Goal: Information Seeking & Learning: Find specific fact

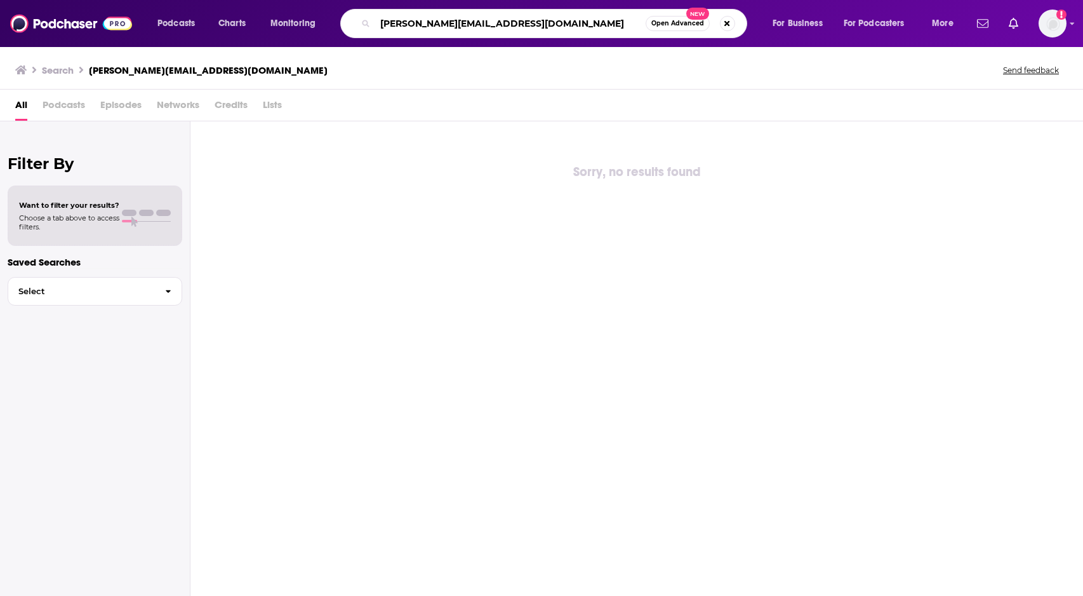
drag, startPoint x: 411, startPoint y: 24, endPoint x: 552, endPoint y: 20, distance: 141.0
click at [552, 20] on input "[PERSON_NAME][EMAIL_ADDRESS][DOMAIN_NAME]" at bounding box center [510, 23] width 270 height 20
type input "[PERSON_NAME]"
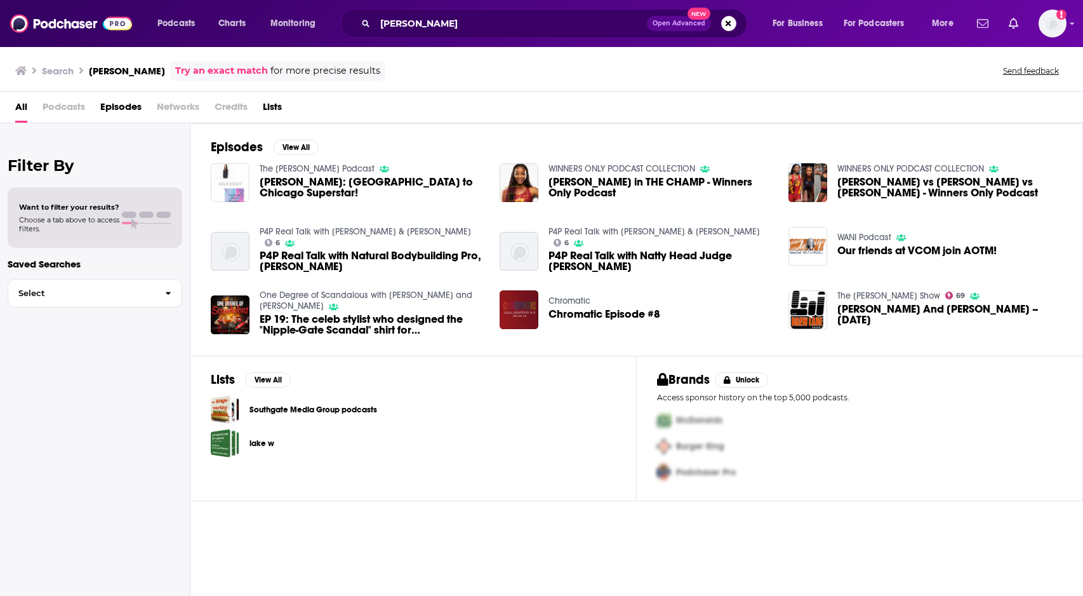
click at [386, 175] on div "The [PERSON_NAME] Podcast [PERSON_NAME]: [GEOGRAPHIC_DATA] to Chicago Superstar!" at bounding box center [372, 182] width 225 height 39
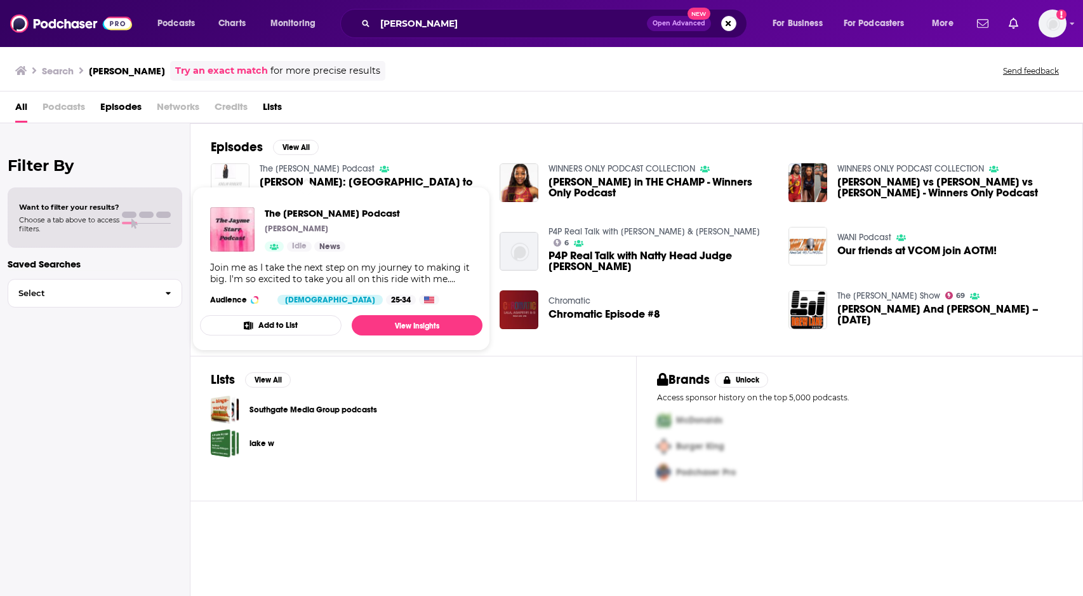
click at [325, 180] on span "The [PERSON_NAME] Podcast [PERSON_NAME] News Join me as I take the next step on…" at bounding box center [341, 268] width 298 height 179
click at [338, 174] on div "The [PERSON_NAME] Podcast [PERSON_NAME]: [GEOGRAPHIC_DATA] to Chicago Superstar!" at bounding box center [372, 182] width 225 height 39
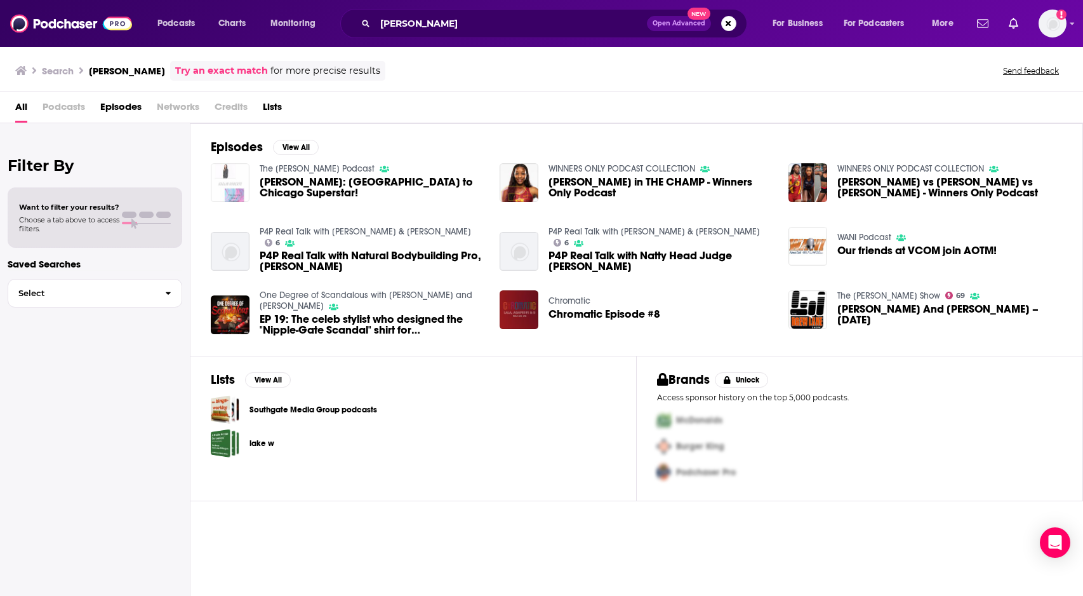
click at [239, 167] on img "Kaelin Roberts: Detroit to Chicago Superstar!" at bounding box center [230, 182] width 39 height 39
